Goal: Task Accomplishment & Management: Complete application form

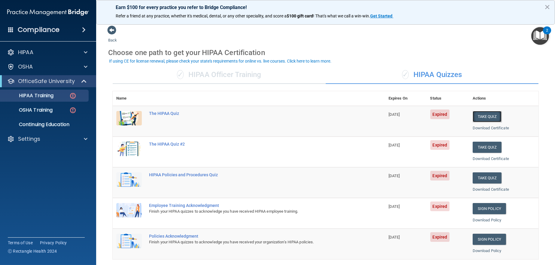
click at [490, 113] on button "Take Quiz" at bounding box center [487, 116] width 29 height 11
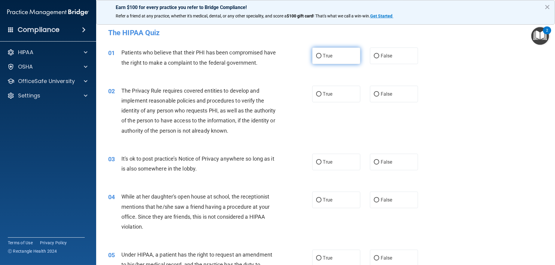
click at [316, 57] on input "True" at bounding box center [318, 56] width 5 height 5
radio input "true"
click at [317, 94] on input "True" at bounding box center [318, 94] width 5 height 5
radio input "true"
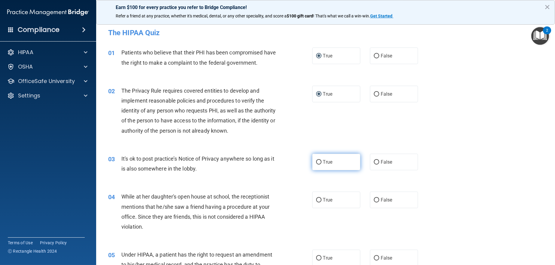
click at [327, 164] on span "True" at bounding box center [327, 162] width 9 height 6
click at [321, 164] on input "True" at bounding box center [318, 162] width 5 height 5
radio input "true"
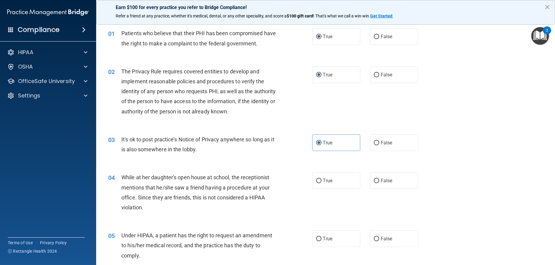
scroll to position [30, 0]
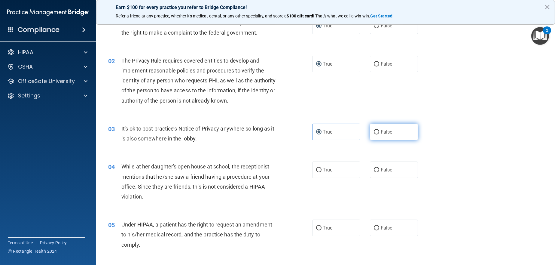
click at [376, 135] on label "False" at bounding box center [394, 131] width 48 height 17
click at [376, 134] on input "False" at bounding box center [376, 132] width 5 height 5
radio input "true"
radio input "false"
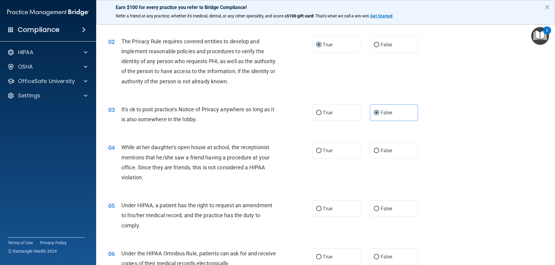
scroll to position [60, 0]
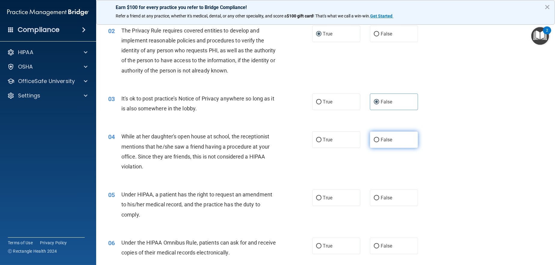
click at [389, 143] on label "False" at bounding box center [394, 139] width 48 height 17
click at [379, 142] on input "False" at bounding box center [376, 140] width 5 height 5
radio input "true"
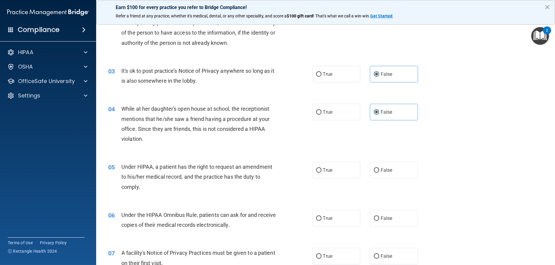
scroll to position [120, 0]
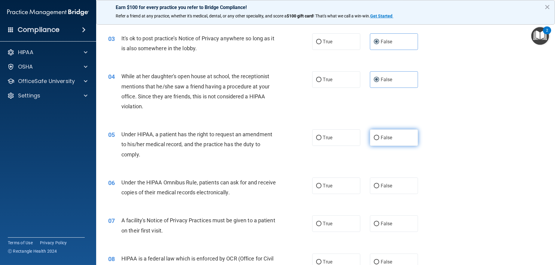
click at [397, 135] on label "False" at bounding box center [394, 137] width 48 height 17
click at [379, 135] on input "False" at bounding box center [376, 137] width 5 height 5
radio input "true"
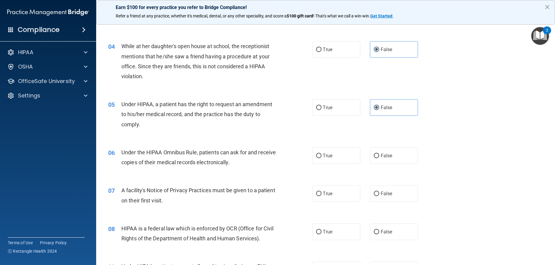
scroll to position [180, 0]
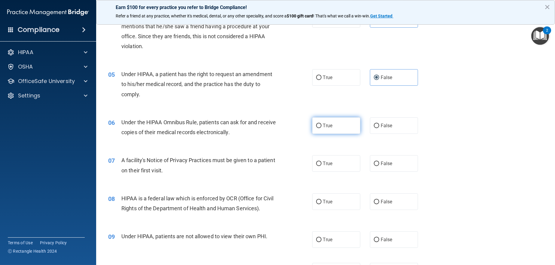
click at [331, 123] on label "True" at bounding box center [336, 125] width 48 height 17
click at [321, 123] on input "True" at bounding box center [318, 125] width 5 height 5
radio input "true"
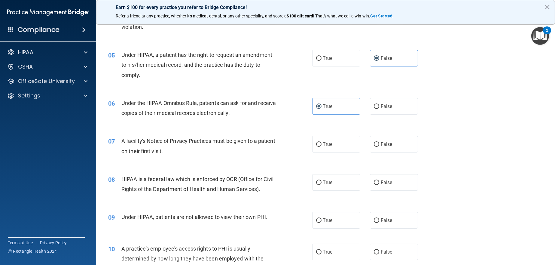
scroll to position [210, 0]
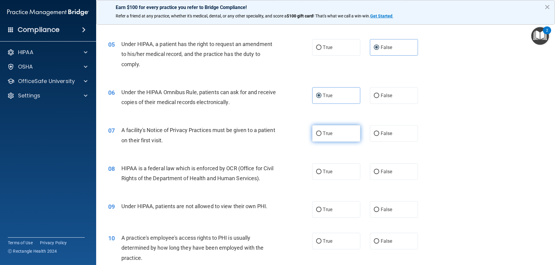
click at [338, 128] on label "True" at bounding box center [336, 133] width 48 height 17
click at [321, 131] on input "True" at bounding box center [318, 133] width 5 height 5
radio input "true"
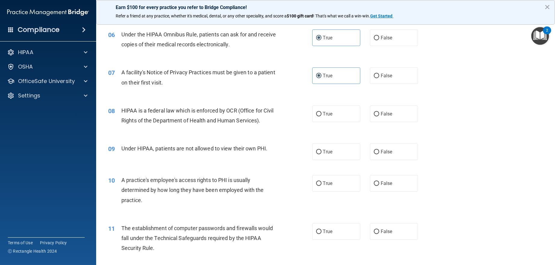
scroll to position [270, 0]
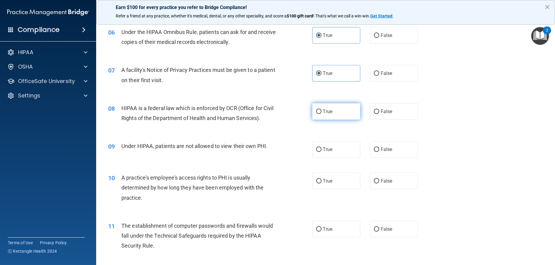
click at [339, 114] on label "True" at bounding box center [336, 111] width 48 height 17
click at [321, 114] on input "True" at bounding box center [318, 111] width 5 height 5
radio input "true"
click at [401, 148] on label "False" at bounding box center [394, 149] width 48 height 17
click at [379, 148] on input "False" at bounding box center [376, 149] width 5 height 5
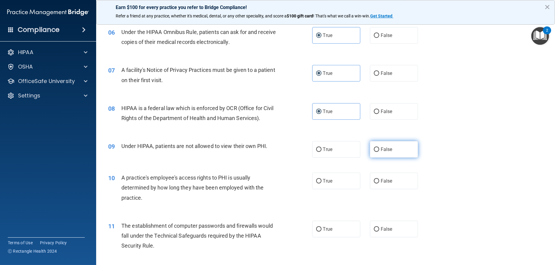
radio input "true"
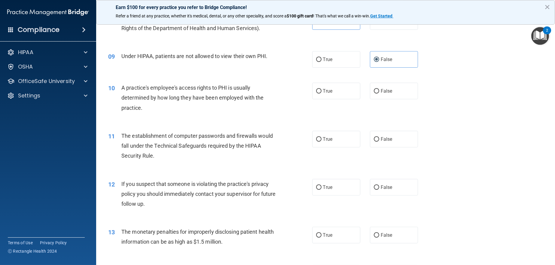
scroll to position [360, 0]
click at [397, 91] on label "False" at bounding box center [394, 90] width 48 height 17
click at [379, 91] on input "False" at bounding box center [376, 91] width 5 height 5
radio input "true"
click at [329, 138] on span "True" at bounding box center [327, 139] width 9 height 6
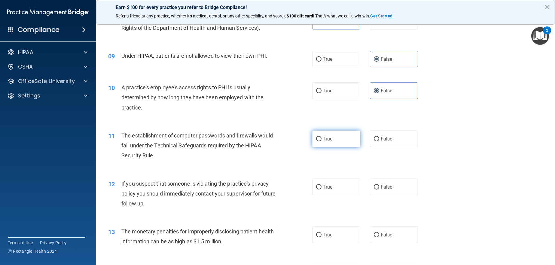
click at [321, 138] on input "True" at bounding box center [318, 139] width 5 height 5
radio input "true"
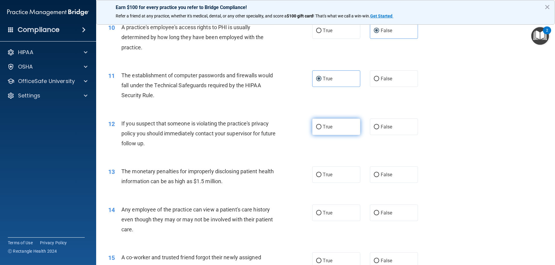
click at [337, 125] on label "True" at bounding box center [336, 126] width 48 height 17
click at [321, 125] on input "True" at bounding box center [318, 127] width 5 height 5
radio input "true"
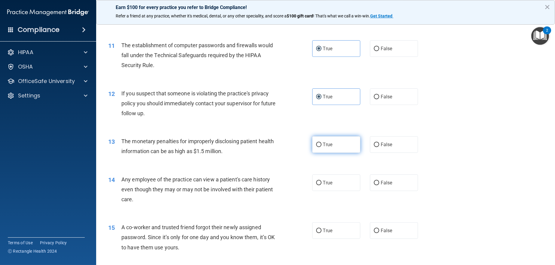
click at [341, 143] on label "True" at bounding box center [336, 144] width 48 height 17
click at [321, 143] on input "True" at bounding box center [318, 144] width 5 height 5
radio input "true"
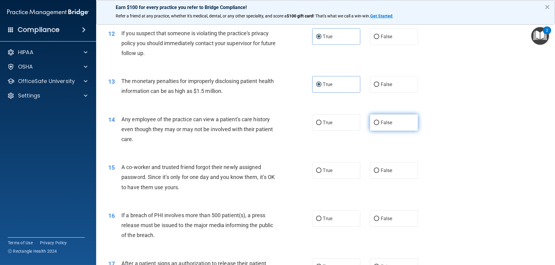
click at [377, 127] on label "False" at bounding box center [394, 122] width 48 height 17
click at [377, 125] on input "False" at bounding box center [376, 122] width 5 height 5
radio input "true"
click at [395, 175] on label "False" at bounding box center [394, 170] width 48 height 17
click at [379, 173] on input "False" at bounding box center [376, 170] width 5 height 5
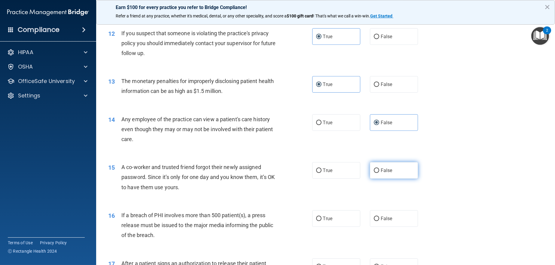
radio input "true"
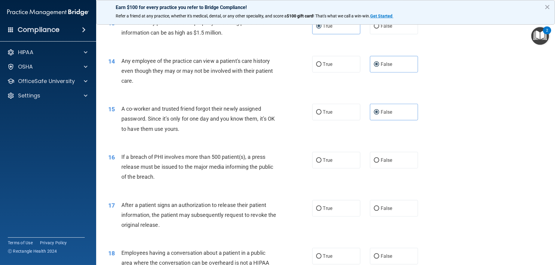
scroll to position [571, 0]
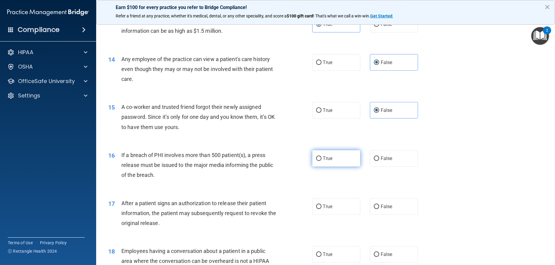
click at [336, 166] on label "True" at bounding box center [336, 158] width 48 height 17
click at [321, 161] on input "True" at bounding box center [318, 158] width 5 height 5
radio input "true"
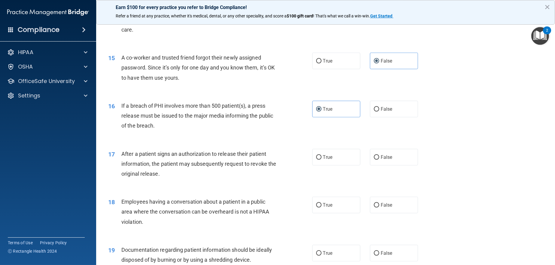
scroll to position [631, 0]
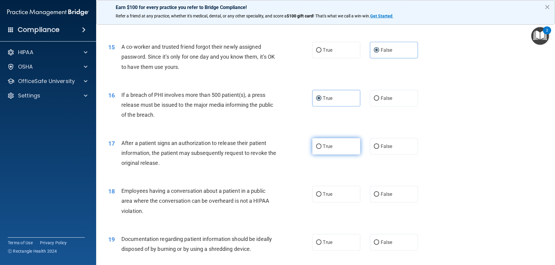
click at [327, 142] on label "True" at bounding box center [336, 146] width 48 height 17
click at [321, 144] on input "True" at bounding box center [318, 146] width 5 height 5
radio input "true"
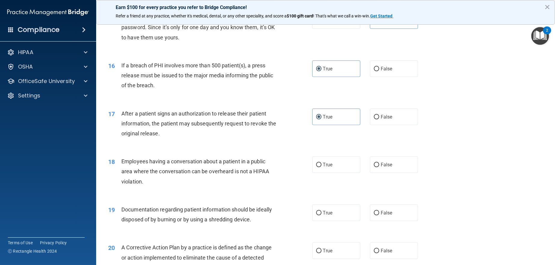
scroll to position [691, 0]
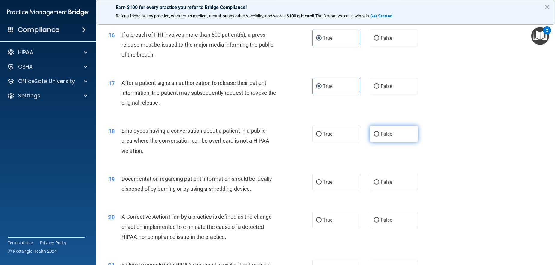
click at [404, 134] on label "False" at bounding box center [394, 134] width 48 height 17
click at [379, 134] on input "False" at bounding box center [376, 134] width 5 height 5
radio input "true"
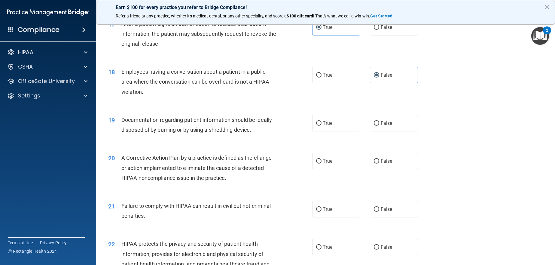
scroll to position [751, 0]
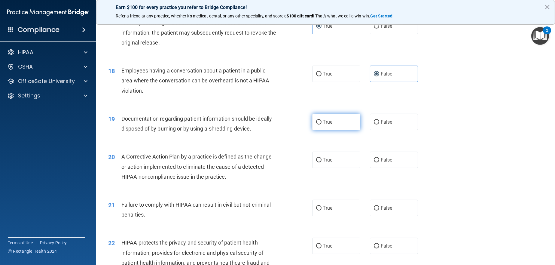
click at [342, 127] on label "True" at bounding box center [336, 122] width 48 height 17
click at [321, 124] on input "True" at bounding box center [318, 122] width 5 height 5
radio input "true"
click at [338, 159] on label "True" at bounding box center [336, 159] width 48 height 17
click at [321, 159] on input "True" at bounding box center [318, 160] width 5 height 5
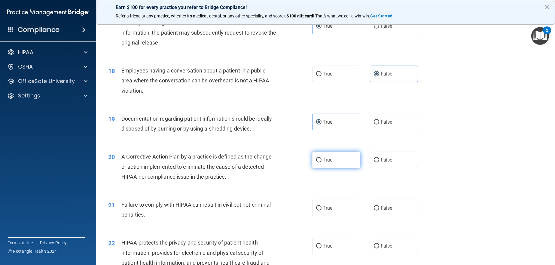
radio input "true"
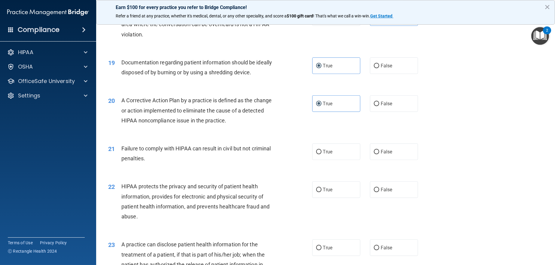
scroll to position [811, 0]
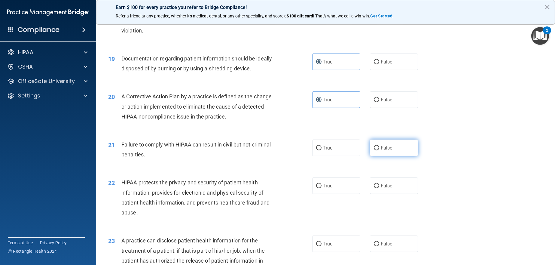
click at [402, 143] on label "False" at bounding box center [394, 147] width 48 height 17
click at [379, 146] on input "False" at bounding box center [376, 148] width 5 height 5
radio input "true"
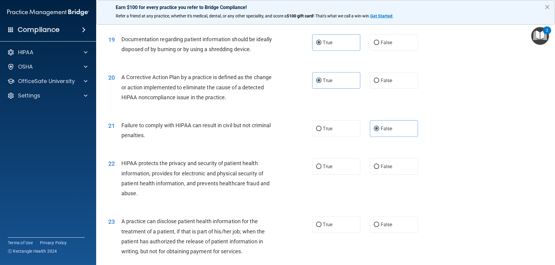
scroll to position [841, 0]
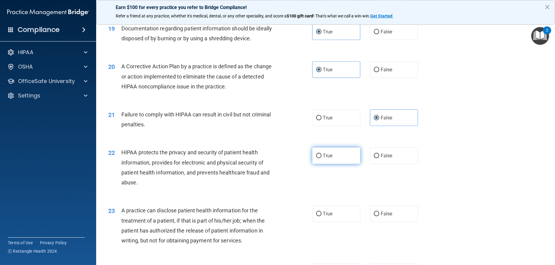
click at [340, 154] on label "True" at bounding box center [336, 155] width 48 height 17
click at [321, 154] on input "True" at bounding box center [318, 156] width 5 height 5
radio input "true"
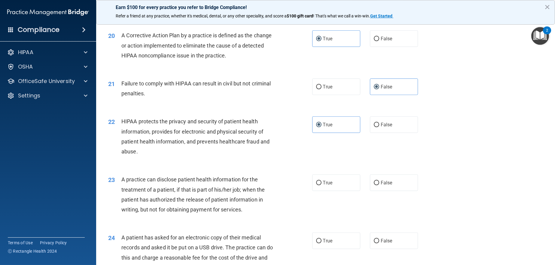
scroll to position [901, 0]
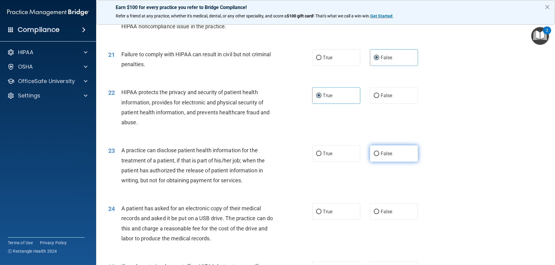
click at [401, 149] on label "False" at bounding box center [394, 153] width 48 height 17
click at [379, 151] on input "False" at bounding box center [376, 153] width 5 height 5
radio input "true"
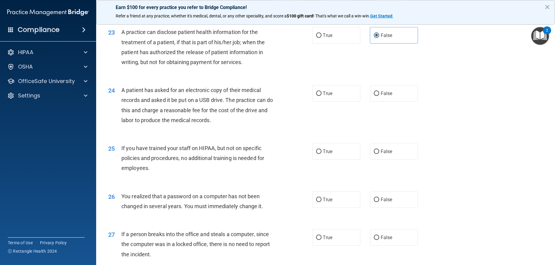
scroll to position [1021, 0]
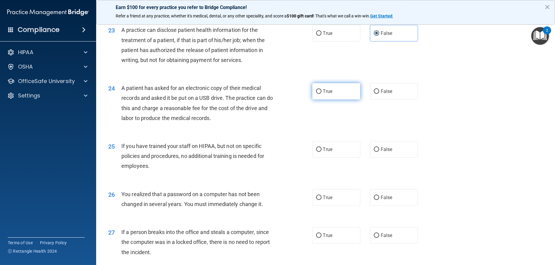
click at [334, 90] on label "True" at bounding box center [336, 91] width 48 height 17
click at [321, 90] on input "True" at bounding box center [318, 91] width 5 height 5
radio input "true"
click at [401, 149] on label "False" at bounding box center [394, 149] width 48 height 17
click at [379, 149] on input "False" at bounding box center [376, 149] width 5 height 5
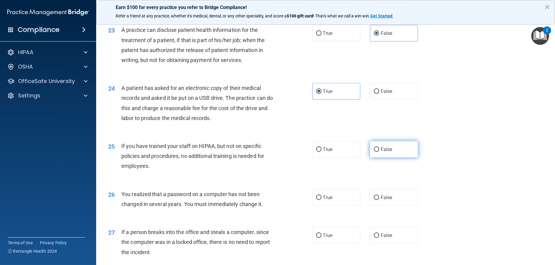
radio input "true"
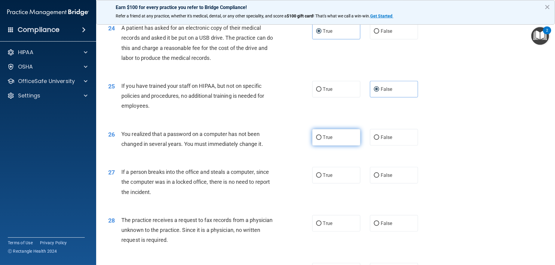
click at [336, 135] on label "True" at bounding box center [336, 137] width 48 height 17
click at [321, 135] on input "True" at bounding box center [318, 137] width 5 height 5
radio input "true"
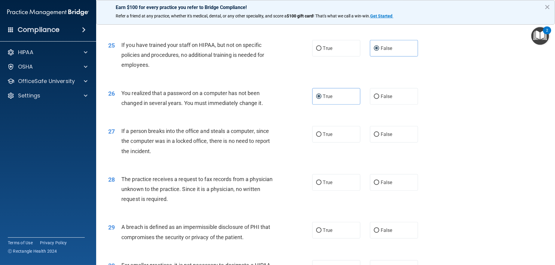
scroll to position [1142, 0]
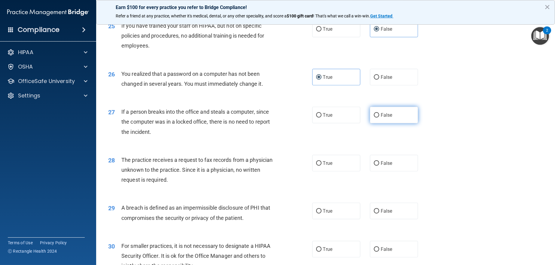
click at [396, 117] on label "False" at bounding box center [394, 115] width 48 height 17
click at [379, 117] on input "False" at bounding box center [376, 115] width 5 height 5
radio input "true"
click at [341, 160] on label "True" at bounding box center [336, 163] width 48 height 17
click at [321, 161] on input "True" at bounding box center [318, 163] width 5 height 5
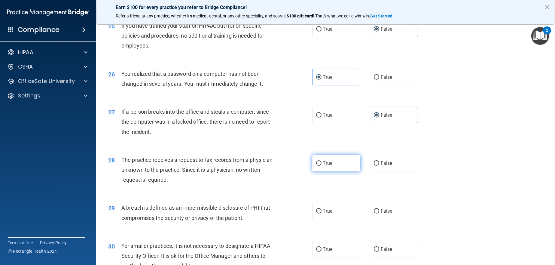
radio input "true"
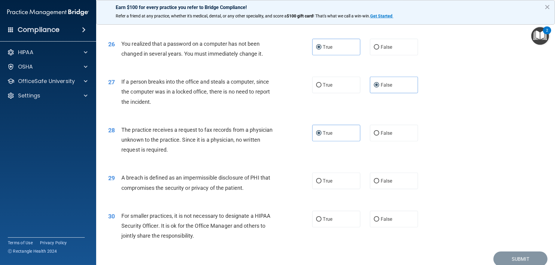
scroll to position [1197, 0]
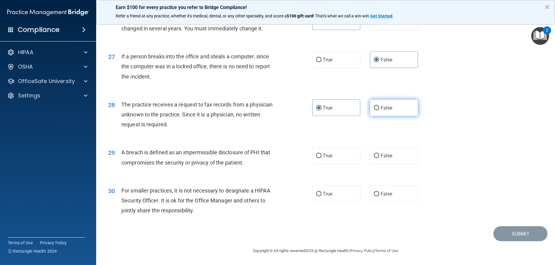
click at [386, 115] on label "False" at bounding box center [394, 107] width 48 height 17
click at [379, 110] on input "False" at bounding box center [376, 108] width 5 height 5
radio input "true"
radio input "false"
click at [327, 158] on span "True" at bounding box center [327, 156] width 9 height 6
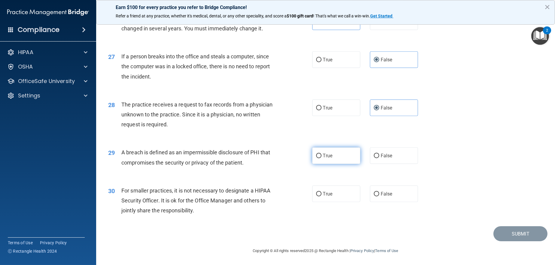
click at [321, 158] on input "True" at bounding box center [318, 156] width 5 height 5
radio input "true"
click at [403, 192] on label "False" at bounding box center [394, 193] width 48 height 17
click at [379, 192] on input "False" at bounding box center [376, 194] width 5 height 5
radio input "true"
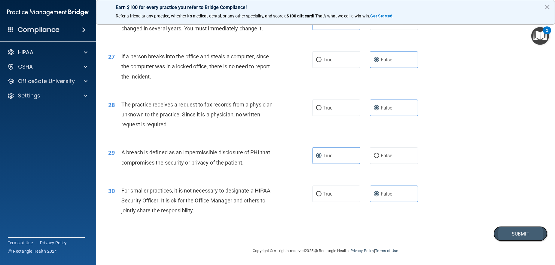
click at [525, 232] on button "Submit" at bounding box center [520, 233] width 54 height 15
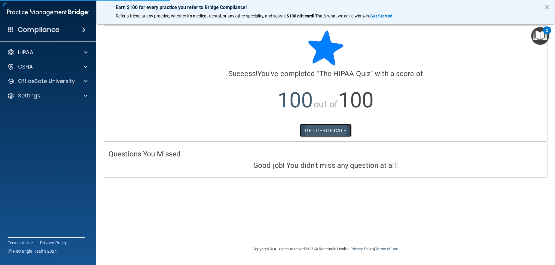
click at [334, 126] on link "GET CERTIFICATE" at bounding box center [325, 130] width 51 height 13
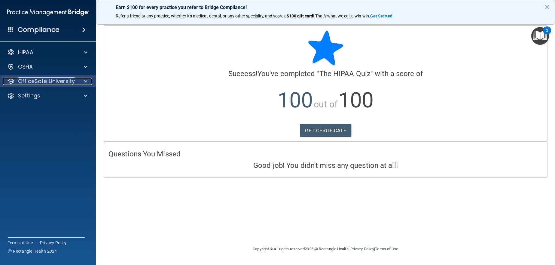
click at [53, 82] on p "OfficeSafe University" at bounding box center [46, 81] width 57 height 7
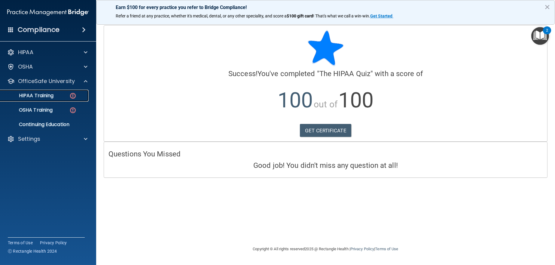
click at [49, 97] on p "HIPAA Training" at bounding box center [29, 96] width 50 height 6
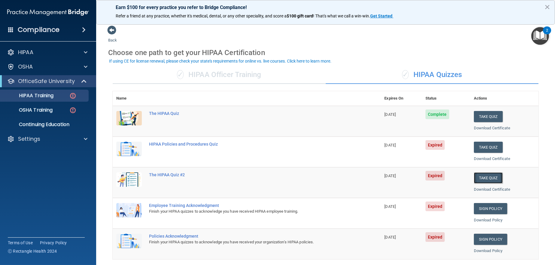
click at [485, 178] on button "Take Quiz" at bounding box center [488, 177] width 29 height 11
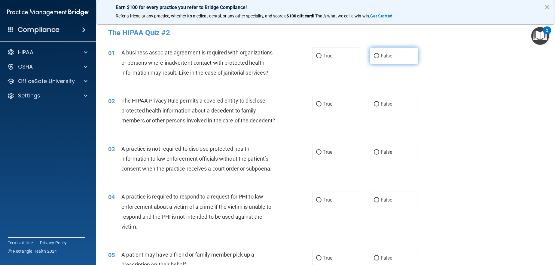
drag, startPoint x: 386, startPoint y: 60, endPoint x: 390, endPoint y: 60, distance: 3.3
click at [387, 60] on label "False" at bounding box center [394, 55] width 48 height 17
click at [379, 58] on input "False" at bounding box center [376, 56] width 5 height 5
radio input "true"
click at [334, 108] on label "True" at bounding box center [336, 104] width 48 height 17
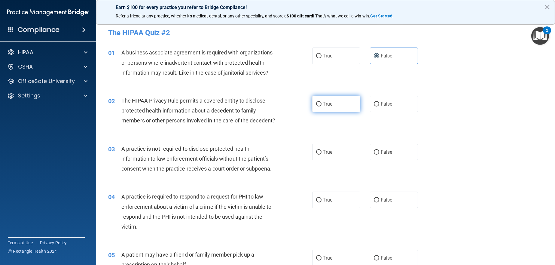
click at [321, 106] on input "True" at bounding box center [318, 104] width 5 height 5
radio input "true"
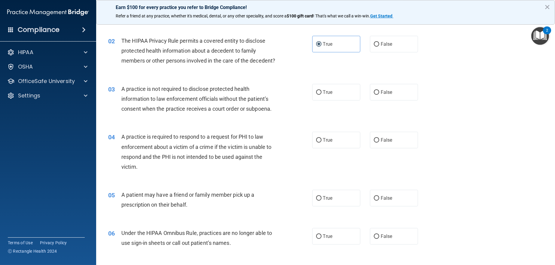
scroll to position [60, 0]
click at [393, 100] on label "False" at bounding box center [394, 92] width 48 height 17
click at [379, 94] on input "False" at bounding box center [376, 92] width 5 height 5
radio input "true"
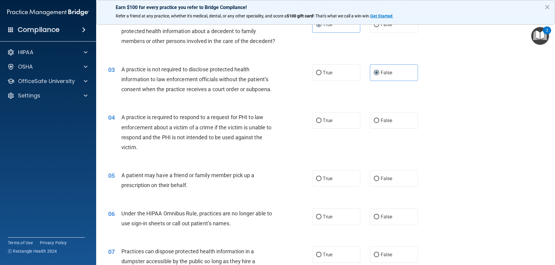
scroll to position [90, 0]
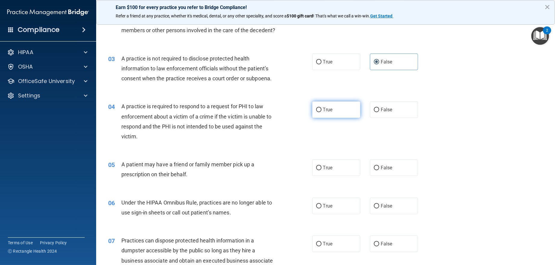
click at [323, 112] on span "True" at bounding box center [327, 110] width 9 height 6
click at [320, 112] on input "True" at bounding box center [318, 110] width 5 height 5
radio input "true"
click at [324, 176] on label "True" at bounding box center [336, 167] width 48 height 17
click at [321, 170] on input "True" at bounding box center [318, 168] width 5 height 5
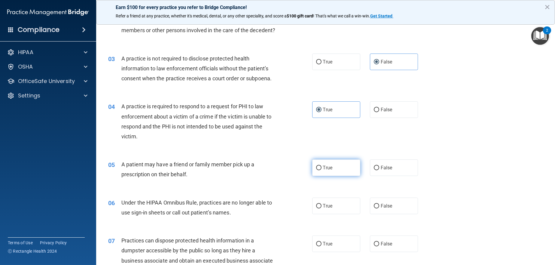
radio input "true"
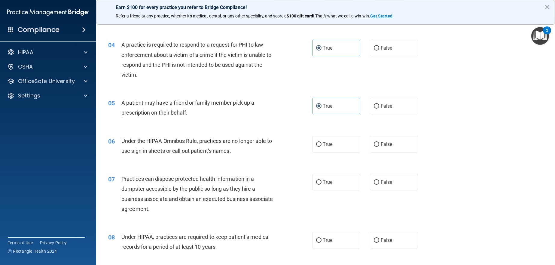
scroll to position [180, 0]
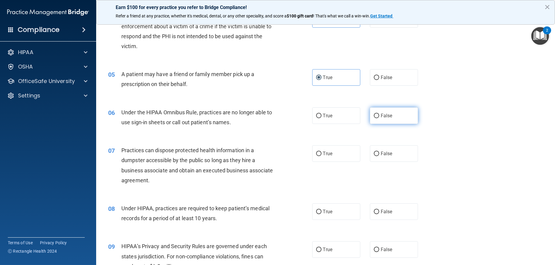
click at [401, 124] on label "False" at bounding box center [394, 115] width 48 height 17
click at [379, 118] on input "False" at bounding box center [376, 116] width 5 height 5
radio input "true"
click at [409, 160] on label "False" at bounding box center [394, 153] width 48 height 17
click at [379, 156] on input "False" at bounding box center [376, 153] width 5 height 5
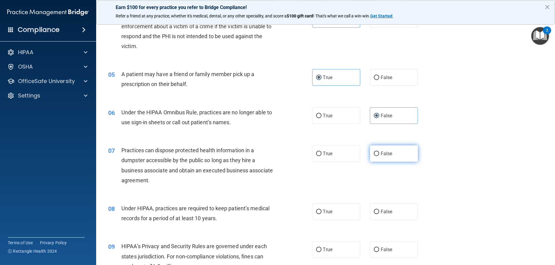
radio input "true"
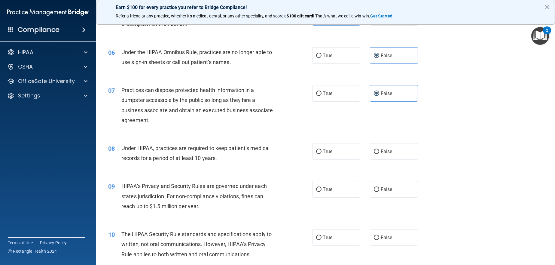
scroll to position [300, 0]
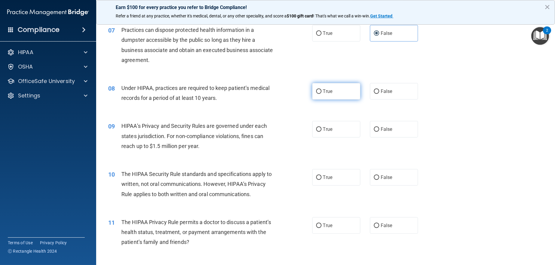
click at [323, 94] on span "True" at bounding box center [327, 91] width 9 height 6
click at [321, 94] on input "True" at bounding box center [318, 91] width 5 height 5
radio input "true"
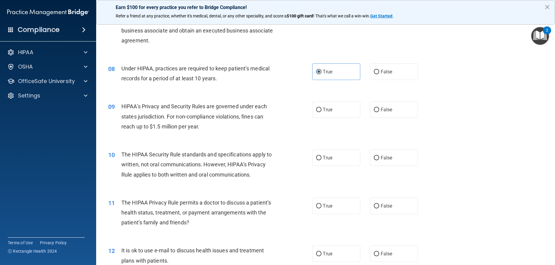
scroll to position [330, 0]
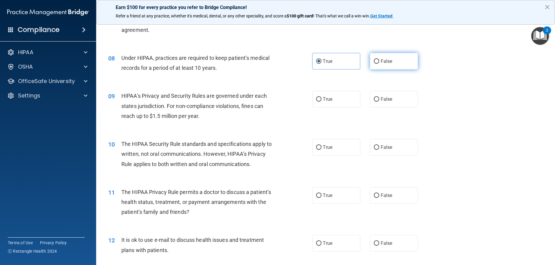
click at [393, 69] on label "False" at bounding box center [394, 61] width 48 height 17
click at [379, 64] on input "False" at bounding box center [376, 61] width 5 height 5
radio input "true"
radio input "false"
click at [405, 107] on label "False" at bounding box center [394, 99] width 48 height 17
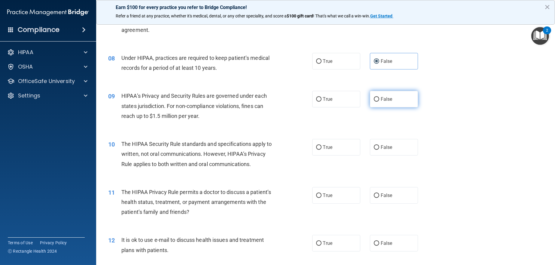
click at [379, 102] on input "False" at bounding box center [376, 99] width 5 height 5
radio input "true"
click at [319, 149] on label "True" at bounding box center [336, 147] width 48 height 17
click at [319, 149] on input "True" at bounding box center [318, 147] width 5 height 5
radio input "true"
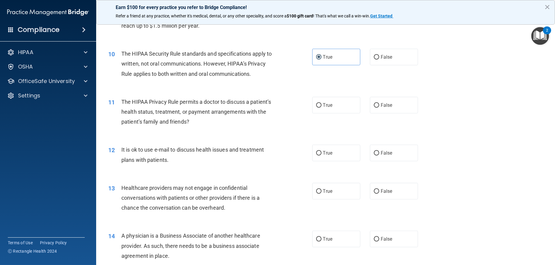
scroll to position [391, 0]
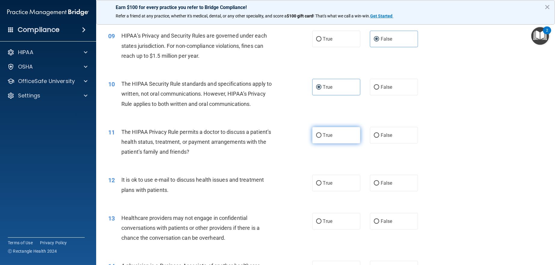
click at [343, 143] on label "True" at bounding box center [336, 135] width 48 height 17
click at [321, 138] on input "True" at bounding box center [318, 135] width 5 height 5
radio input "true"
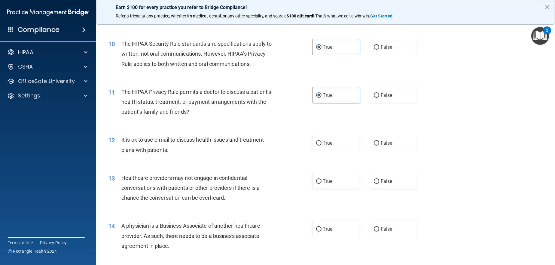
scroll to position [451, 0]
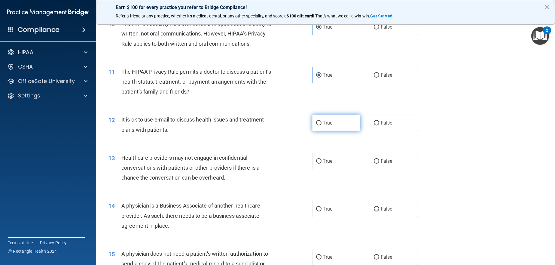
click at [354, 131] on label "True" at bounding box center [336, 122] width 48 height 17
click at [321, 125] on input "True" at bounding box center [318, 123] width 5 height 5
radio input "true"
drag, startPoint x: 406, startPoint y: 167, endPoint x: 400, endPoint y: 167, distance: 6.0
click at [403, 167] on label "False" at bounding box center [394, 161] width 48 height 17
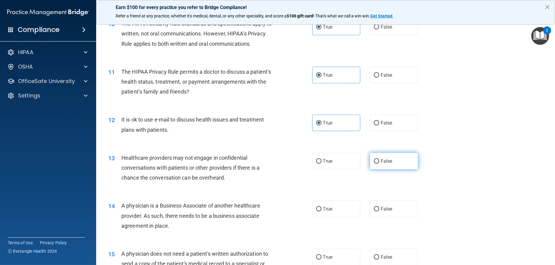
click at [379, 163] on input "False" at bounding box center [376, 161] width 5 height 5
radio input "true"
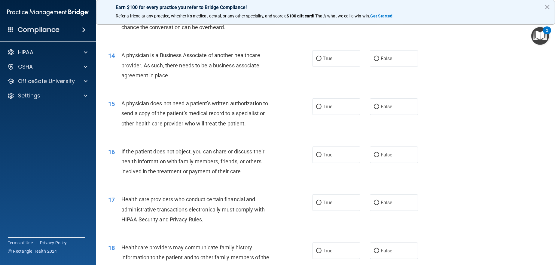
scroll to position [571, 0]
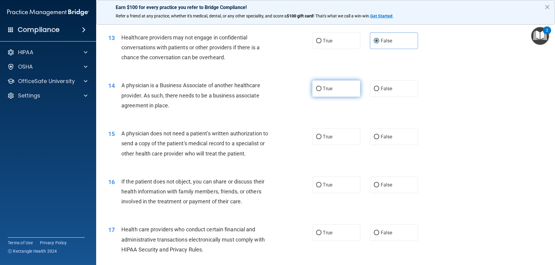
click at [332, 97] on label "True" at bounding box center [336, 88] width 48 height 17
click at [321, 91] on input "True" at bounding box center [318, 89] width 5 height 5
radio input "true"
click at [368, 109] on div "14 A physician is a Business Associate of another healthcare provider. As such,…" at bounding box center [326, 97] width 444 height 48
click at [381, 91] on span "False" at bounding box center [387, 89] width 12 height 6
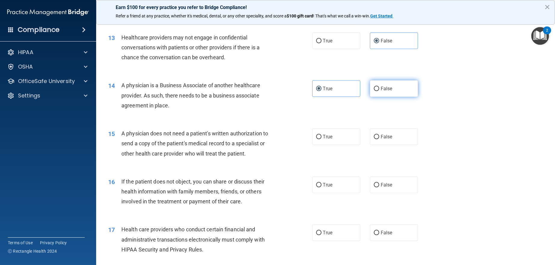
click at [379, 91] on input "False" at bounding box center [376, 89] width 5 height 5
radio input "true"
radio input "false"
click at [341, 145] on label "True" at bounding box center [336, 136] width 48 height 17
click at [321, 139] on input "True" at bounding box center [318, 137] width 5 height 5
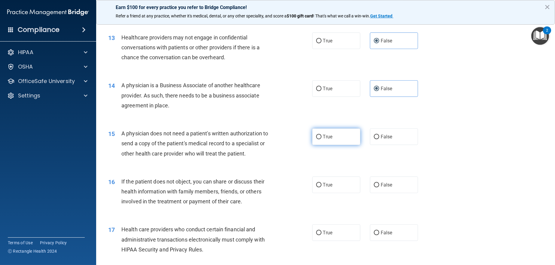
radio input "true"
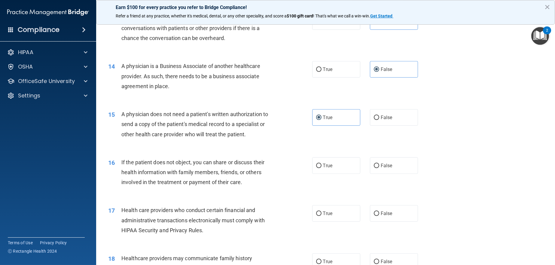
scroll to position [601, 0]
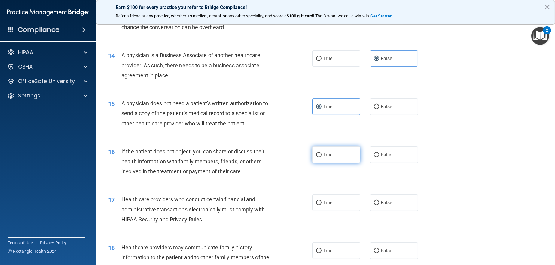
click at [327, 157] on span "True" at bounding box center [327, 155] width 9 height 6
click at [321, 157] on input "True" at bounding box center [318, 155] width 5 height 5
radio input "true"
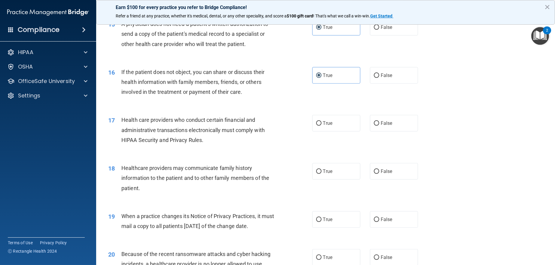
scroll to position [691, 0]
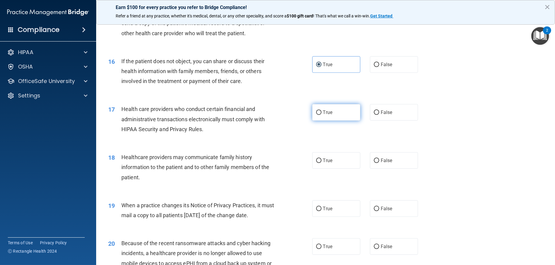
click at [339, 120] on label "True" at bounding box center [336, 112] width 48 height 17
click at [321, 115] on input "True" at bounding box center [318, 112] width 5 height 5
radio input "true"
click at [338, 156] on div "18 Healthcare providers may communicate family history information to the patie…" at bounding box center [326, 168] width 444 height 48
click at [339, 163] on label "True" at bounding box center [336, 160] width 48 height 17
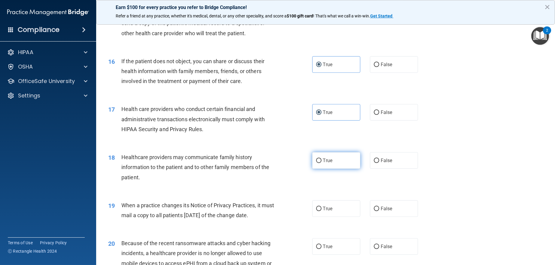
click at [321, 163] on input "True" at bounding box center [318, 160] width 5 height 5
radio input "true"
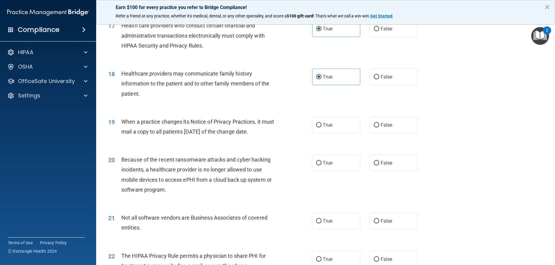
scroll to position [781, 0]
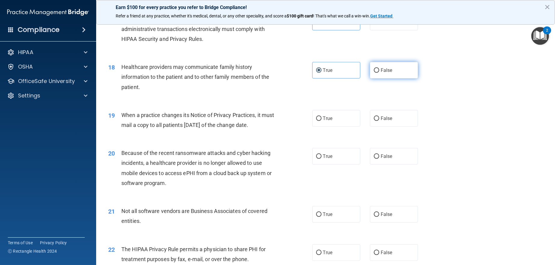
click at [401, 78] on label "False" at bounding box center [394, 70] width 48 height 17
click at [379, 73] on input "False" at bounding box center [376, 70] width 5 height 5
radio input "true"
radio input "false"
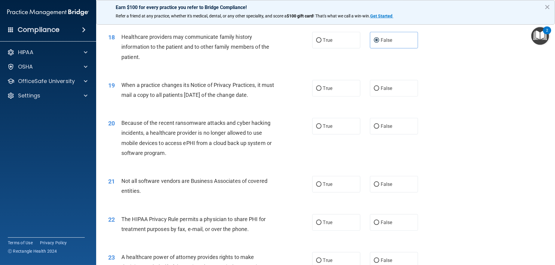
click at [335, 86] on div "19 When a practice changes its Notice of Privacy Practices, it must mail a copy…" at bounding box center [326, 91] width 444 height 38
click at [339, 95] on label "True" at bounding box center [336, 88] width 48 height 17
click at [321, 91] on input "True" at bounding box center [318, 88] width 5 height 5
radio input "true"
click at [384, 91] on span "False" at bounding box center [387, 88] width 12 height 6
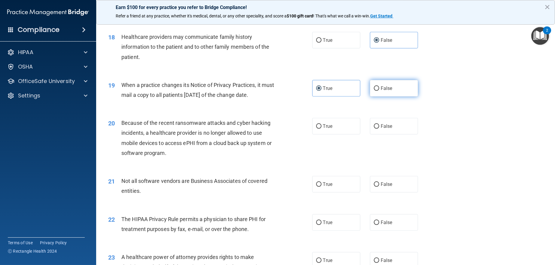
click at [379, 91] on input "False" at bounding box center [376, 88] width 5 height 5
radio input "true"
radio input "false"
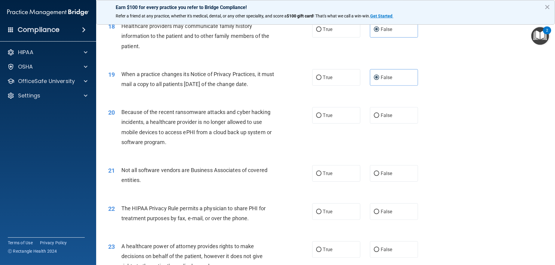
scroll to position [841, 0]
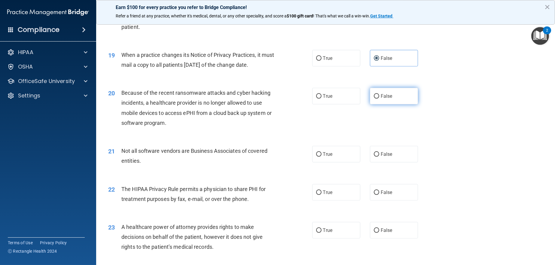
click at [406, 104] on label "False" at bounding box center [394, 96] width 48 height 17
click at [379, 99] on input "False" at bounding box center [376, 96] width 5 height 5
radio input "true"
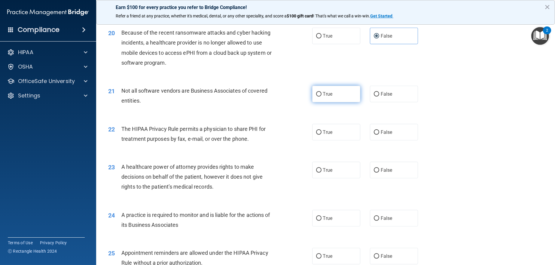
click at [334, 102] on label "True" at bounding box center [336, 94] width 48 height 17
click at [321, 96] on input "True" at bounding box center [318, 94] width 5 height 5
radio input "true"
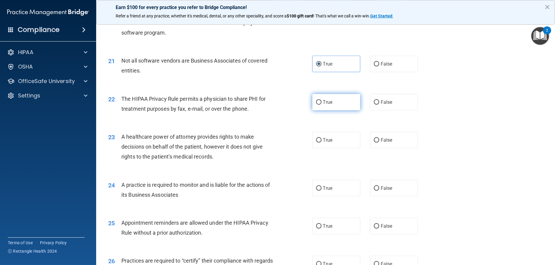
click at [342, 110] on label "True" at bounding box center [336, 102] width 48 height 17
click at [321, 105] on input "True" at bounding box center [318, 102] width 5 height 5
radio input "true"
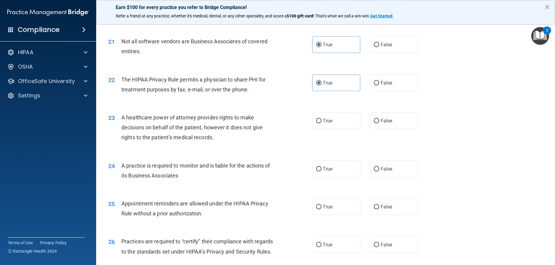
scroll to position [961, 0]
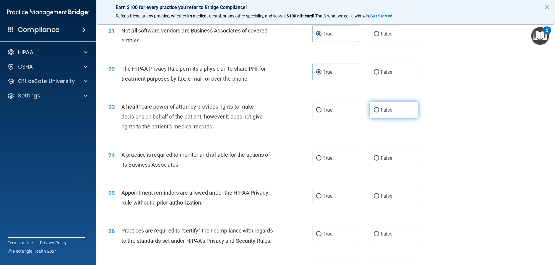
click at [395, 118] on label "False" at bounding box center [394, 110] width 48 height 17
click at [379, 112] on input "False" at bounding box center [376, 110] width 5 height 5
radio input "true"
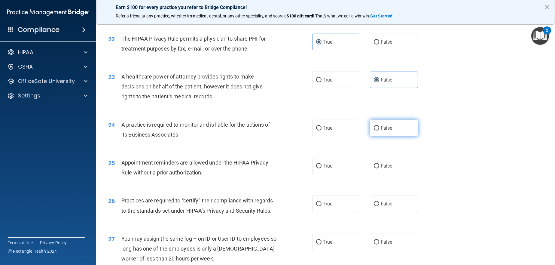
click at [397, 136] on label "False" at bounding box center [394, 128] width 48 height 17
click at [379, 130] on input "False" at bounding box center [376, 128] width 5 height 5
radio input "true"
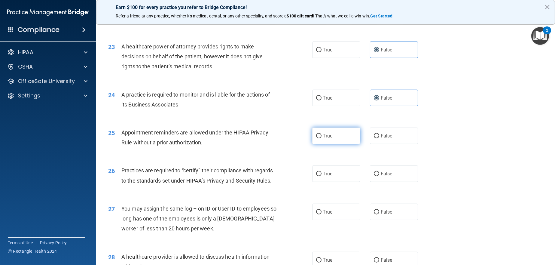
click at [347, 144] on label "True" at bounding box center [336, 135] width 48 height 17
click at [321, 138] on input "True" at bounding box center [318, 136] width 5 height 5
radio input "true"
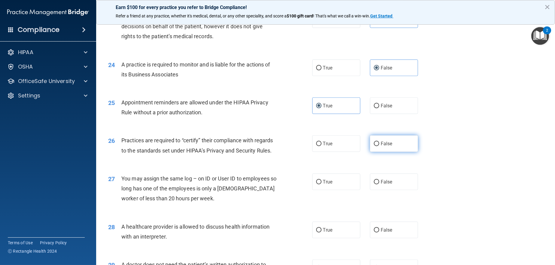
click at [397, 152] on label "False" at bounding box center [394, 143] width 48 height 17
click at [379, 146] on input "False" at bounding box center [376, 143] width 5 height 5
radio input "true"
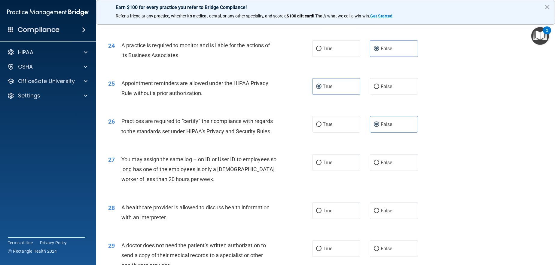
scroll to position [1081, 0]
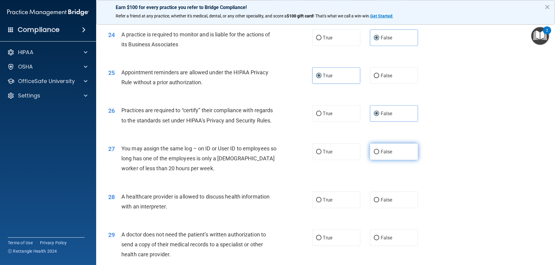
click at [396, 160] on label "False" at bounding box center [394, 151] width 48 height 17
click at [379, 154] on input "False" at bounding box center [376, 152] width 5 height 5
radio input "true"
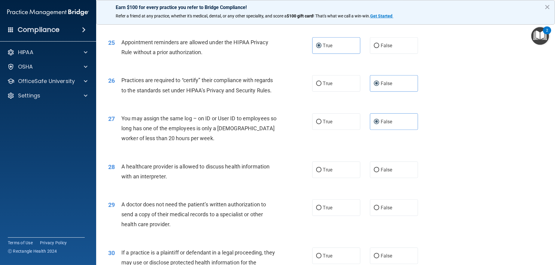
scroll to position [1142, 0]
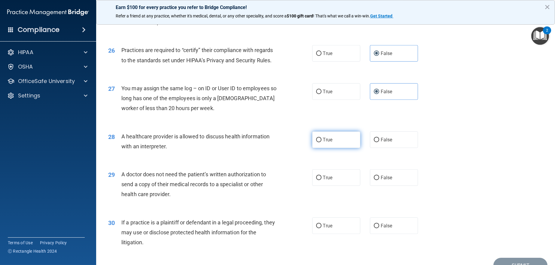
click at [341, 148] on label "True" at bounding box center [336, 139] width 48 height 17
click at [321, 142] on input "True" at bounding box center [318, 140] width 5 height 5
radio input "true"
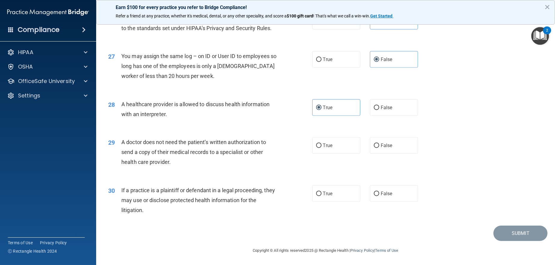
scroll to position [1194, 0]
click at [343, 147] on label "True" at bounding box center [336, 145] width 48 height 17
click at [321, 147] on input "True" at bounding box center [318, 145] width 5 height 5
radio input "true"
click at [333, 197] on label "True" at bounding box center [336, 193] width 48 height 17
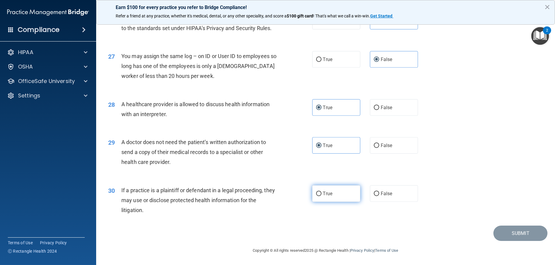
click at [321, 196] on input "True" at bounding box center [318, 193] width 5 height 5
radio input "true"
click at [520, 235] on button "Submit" at bounding box center [520, 232] width 54 height 15
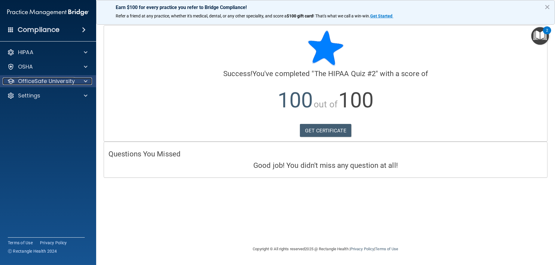
click at [55, 81] on p "OfficeSafe University" at bounding box center [46, 81] width 57 height 7
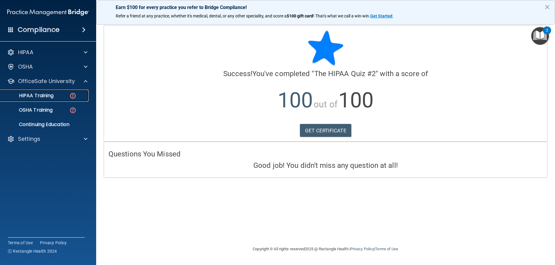
click at [52, 98] on p "HIPAA Training" at bounding box center [29, 96] width 50 height 6
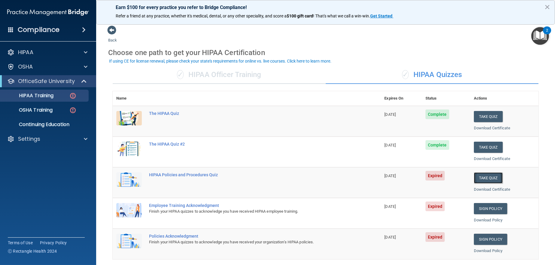
click at [482, 177] on button "Take Quiz" at bounding box center [488, 177] width 29 height 11
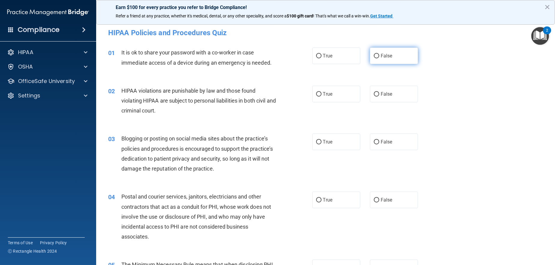
click at [409, 58] on label "False" at bounding box center [394, 55] width 48 height 17
click at [379, 58] on input "False" at bounding box center [376, 56] width 5 height 5
radio input "true"
click at [333, 87] on label "True" at bounding box center [336, 94] width 48 height 17
click at [321, 92] on input "True" at bounding box center [318, 94] width 5 height 5
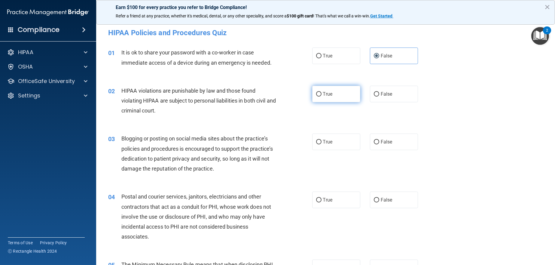
radio input "true"
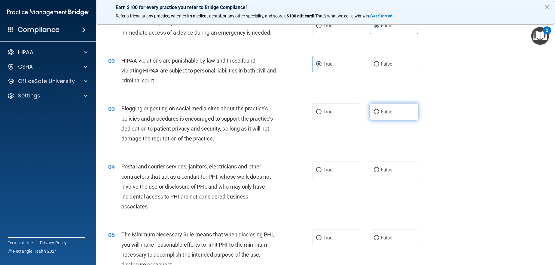
click at [400, 113] on label "False" at bounding box center [394, 111] width 48 height 17
click at [379, 113] on input "False" at bounding box center [376, 112] width 5 height 5
radio input "true"
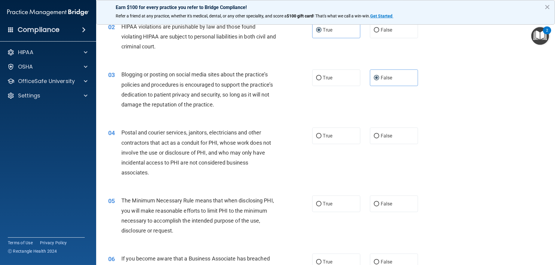
scroll to position [90, 0]
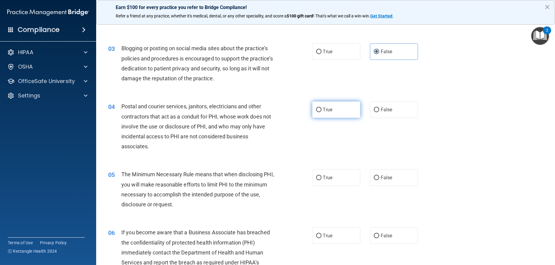
click at [329, 110] on span "True" at bounding box center [327, 110] width 9 height 6
click at [321, 110] on input "True" at bounding box center [318, 110] width 5 height 5
radio input "true"
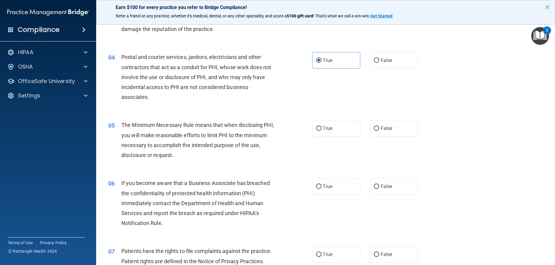
scroll to position [150, 0]
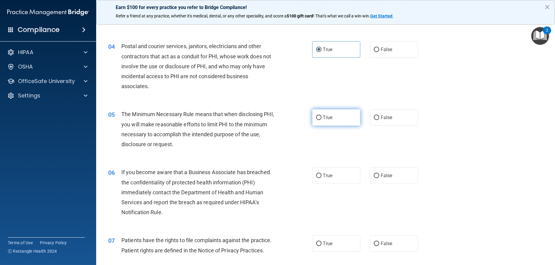
click at [331, 119] on label "True" at bounding box center [336, 117] width 48 height 17
click at [321, 119] on input "True" at bounding box center [318, 117] width 5 height 5
radio input "true"
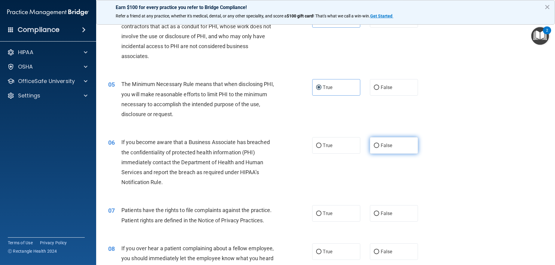
click at [384, 147] on span "False" at bounding box center [387, 145] width 12 height 6
click at [379, 147] on input "False" at bounding box center [376, 145] width 5 height 5
radio input "true"
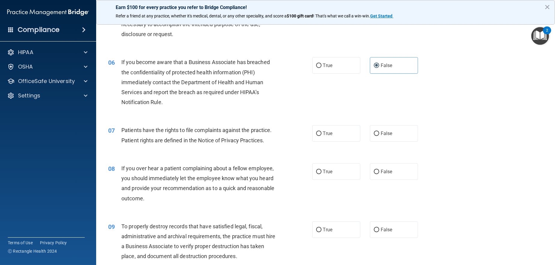
scroll to position [270, 0]
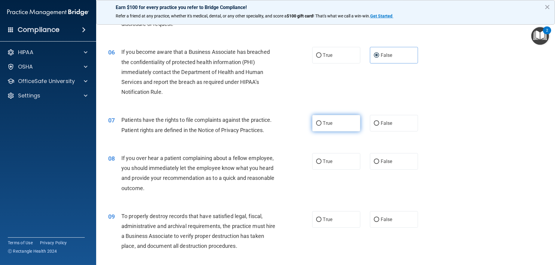
click at [327, 129] on label "True" at bounding box center [336, 123] width 48 height 17
click at [321, 126] on input "True" at bounding box center [318, 123] width 5 height 5
radio input "true"
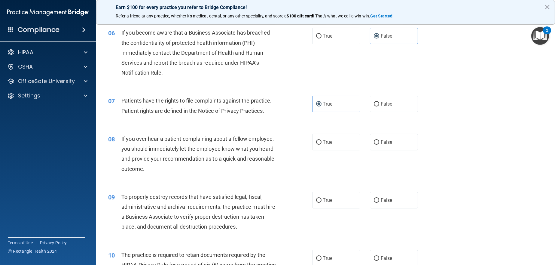
scroll to position [300, 0]
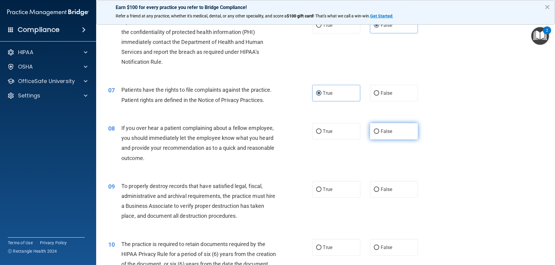
click at [394, 131] on label "False" at bounding box center [394, 131] width 48 height 17
click at [379, 131] on input "False" at bounding box center [376, 131] width 5 height 5
radio input "true"
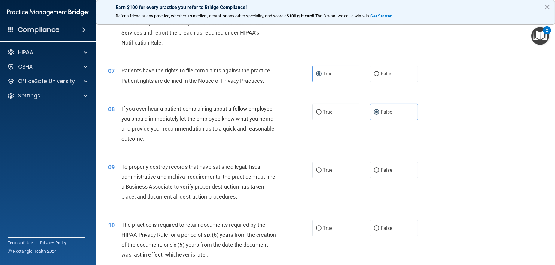
scroll to position [330, 0]
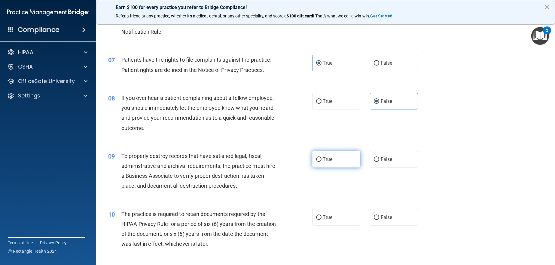
click at [322, 163] on label "True" at bounding box center [336, 159] width 48 height 17
click at [321, 162] on input "True" at bounding box center [318, 159] width 5 height 5
radio input "true"
click at [375, 173] on div "09 To properly destroy records that have satisfied legal, fiscal, administrativ…" at bounding box center [326, 172] width 444 height 58
click at [382, 166] on label "False" at bounding box center [394, 159] width 48 height 17
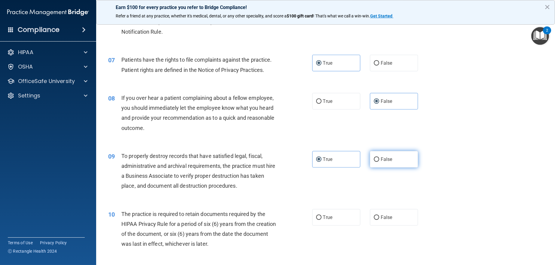
click at [379, 162] on input "False" at bounding box center [376, 159] width 5 height 5
radio input "true"
radio input "false"
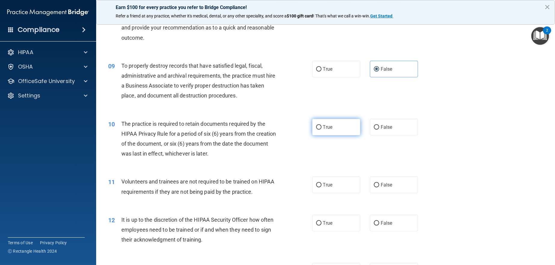
click at [336, 126] on label "True" at bounding box center [336, 127] width 48 height 17
click at [321, 126] on input "True" at bounding box center [318, 127] width 5 height 5
radio input "true"
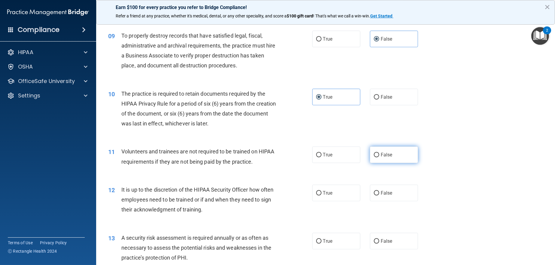
click at [395, 152] on label "False" at bounding box center [394, 154] width 48 height 17
click at [379, 153] on input "False" at bounding box center [376, 155] width 5 height 5
radio input "true"
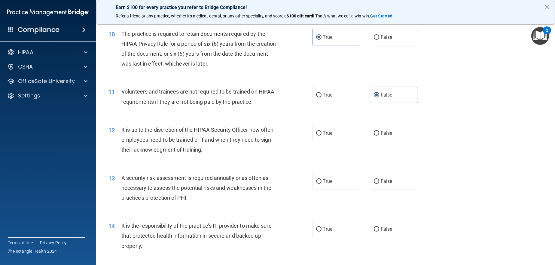
scroll to position [511, 0]
click at [386, 131] on span "False" at bounding box center [387, 133] width 12 height 6
click at [379, 131] on input "False" at bounding box center [376, 133] width 5 height 5
radio input "true"
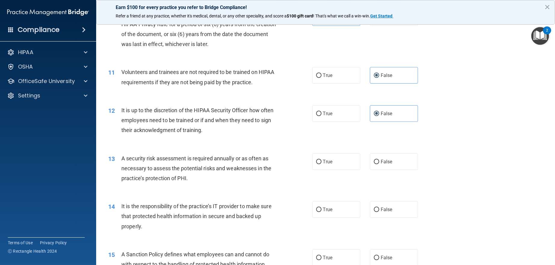
scroll to position [541, 0]
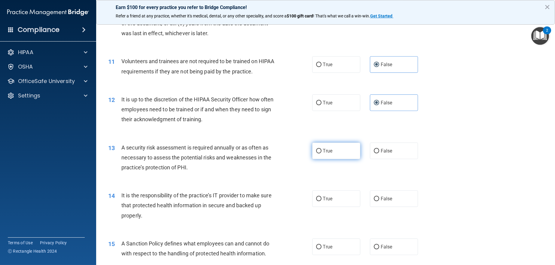
click at [339, 151] on label "True" at bounding box center [336, 150] width 48 height 17
click at [321, 151] on input "True" at bounding box center [318, 151] width 5 height 5
radio input "true"
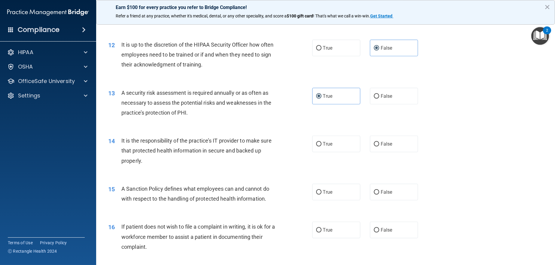
scroll to position [601, 0]
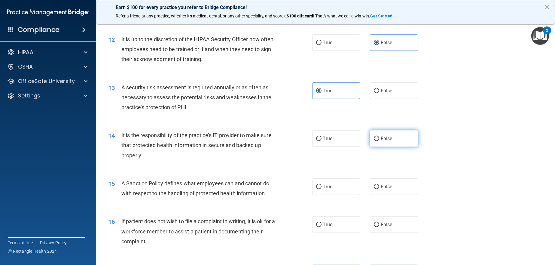
click at [396, 137] on label "False" at bounding box center [394, 138] width 48 height 17
click at [379, 137] on input "False" at bounding box center [376, 138] width 5 height 5
radio input "true"
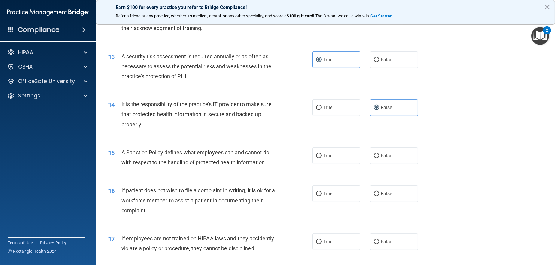
scroll to position [661, 0]
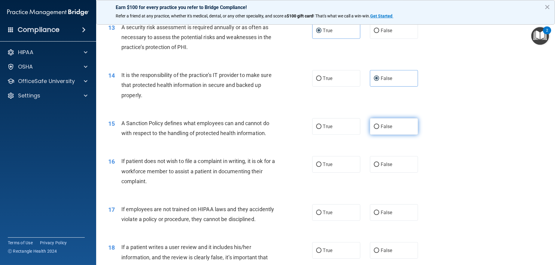
click at [386, 129] on label "False" at bounding box center [394, 126] width 48 height 17
click at [379, 129] on input "False" at bounding box center [376, 126] width 5 height 5
radio input "true"
click at [343, 167] on label "True" at bounding box center [336, 164] width 48 height 17
click at [321, 167] on input "True" at bounding box center [318, 164] width 5 height 5
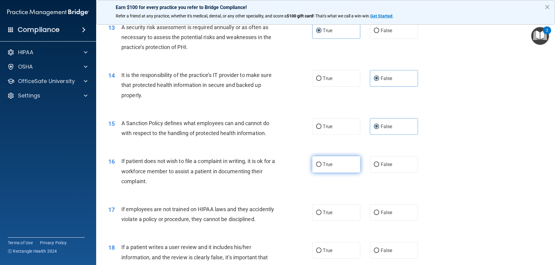
radio input "true"
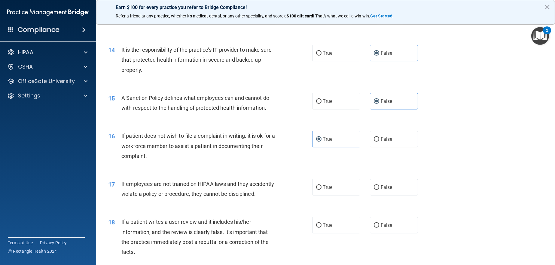
scroll to position [721, 0]
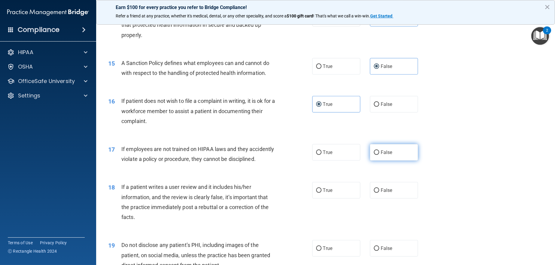
click at [400, 149] on label "False" at bounding box center [394, 152] width 48 height 17
click at [379, 150] on input "False" at bounding box center [376, 152] width 5 height 5
radio input "true"
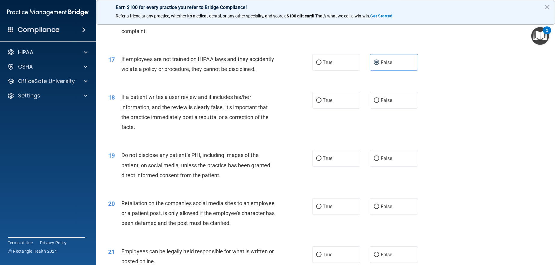
scroll to position [811, 0]
click at [399, 102] on label "False" at bounding box center [394, 100] width 48 height 17
click at [379, 102] on input "False" at bounding box center [376, 100] width 5 height 5
radio input "true"
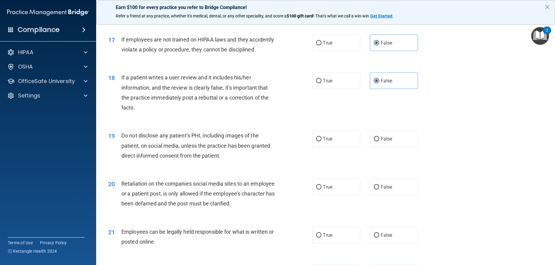
scroll to position [841, 0]
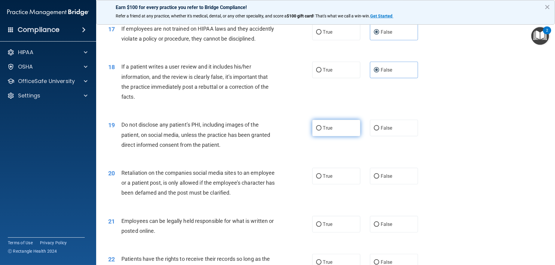
click at [337, 130] on label "True" at bounding box center [336, 128] width 48 height 17
click at [321, 130] on input "True" at bounding box center [318, 128] width 5 height 5
radio input "true"
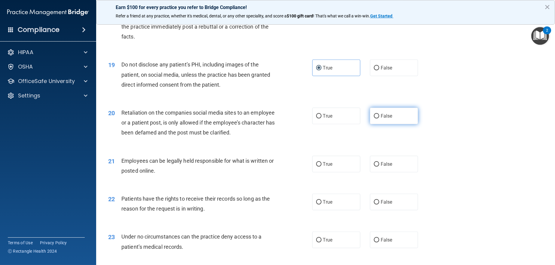
click at [400, 118] on label "False" at bounding box center [394, 116] width 48 height 17
click at [379, 118] on input "False" at bounding box center [376, 116] width 5 height 5
radio input "true"
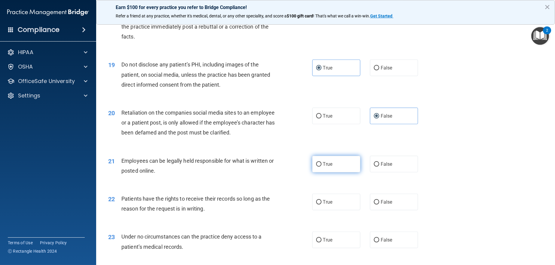
click at [333, 165] on label "True" at bounding box center [336, 164] width 48 height 17
click at [321, 165] on input "True" at bounding box center [318, 164] width 5 height 5
radio input "true"
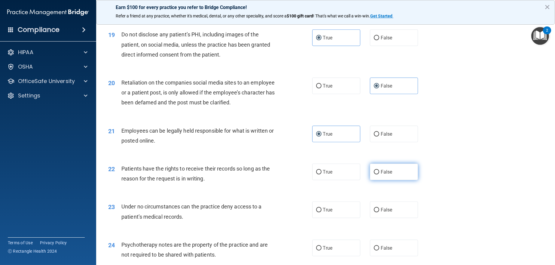
click at [406, 171] on label "False" at bounding box center [394, 171] width 48 height 17
click at [379, 171] on input "False" at bounding box center [376, 172] width 5 height 5
radio input "true"
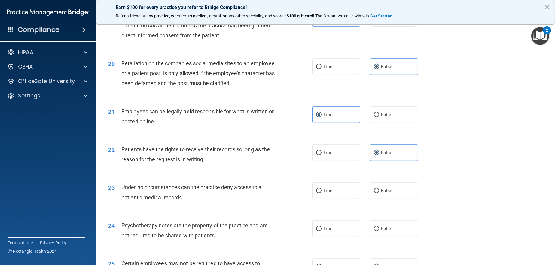
scroll to position [961, 0]
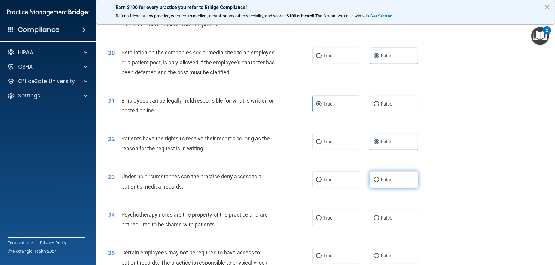
click at [392, 180] on label "False" at bounding box center [394, 179] width 48 height 17
click at [379, 180] on input "False" at bounding box center [376, 180] width 5 height 5
radio input "true"
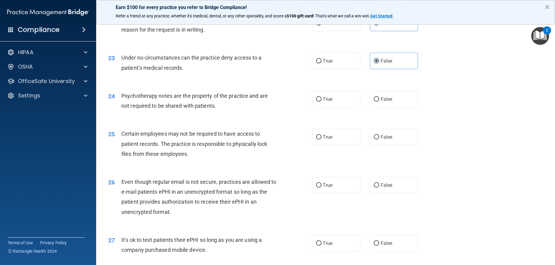
scroll to position [1081, 0]
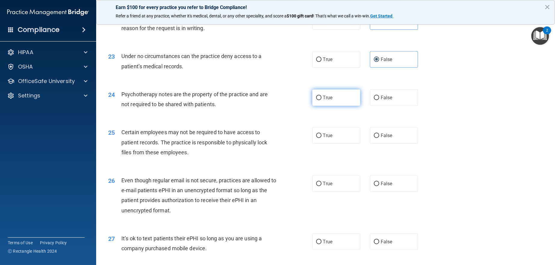
click at [336, 98] on label "True" at bounding box center [336, 97] width 48 height 17
click at [321, 98] on input "True" at bounding box center [318, 98] width 5 height 5
radio input "true"
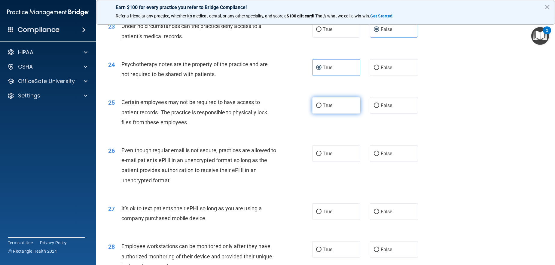
click at [327, 100] on label "True" at bounding box center [336, 105] width 48 height 17
click at [321, 103] on input "True" at bounding box center [318, 105] width 5 height 5
radio input "true"
click at [328, 158] on label "True" at bounding box center [336, 153] width 48 height 17
click at [321, 156] on input "True" at bounding box center [318, 153] width 5 height 5
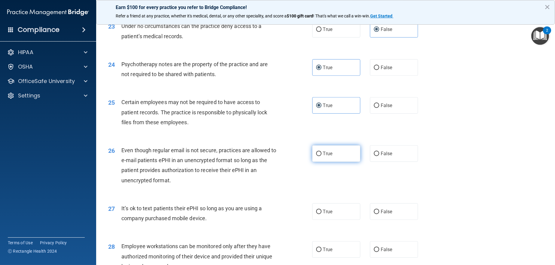
radio input "true"
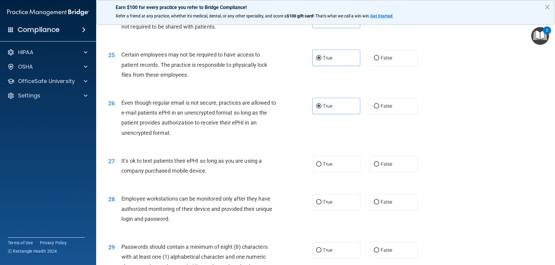
scroll to position [1172, 0]
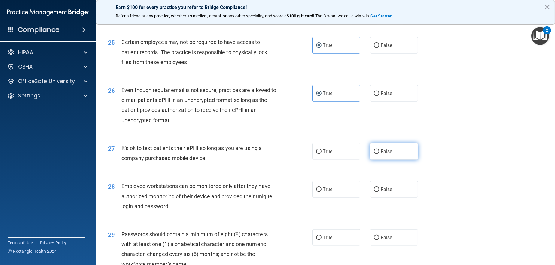
click at [400, 150] on label "False" at bounding box center [394, 151] width 48 height 17
click at [379, 150] on input "False" at bounding box center [376, 151] width 5 height 5
radio input "true"
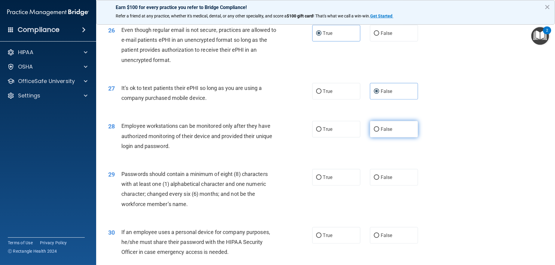
click at [385, 136] on label "False" at bounding box center [394, 129] width 48 height 17
click at [379, 132] on input "False" at bounding box center [376, 129] width 5 height 5
radio input "true"
click at [338, 173] on label "True" at bounding box center [336, 177] width 48 height 17
click at [321, 175] on input "True" at bounding box center [318, 177] width 5 height 5
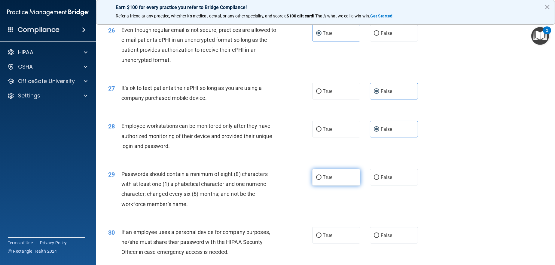
radio input "true"
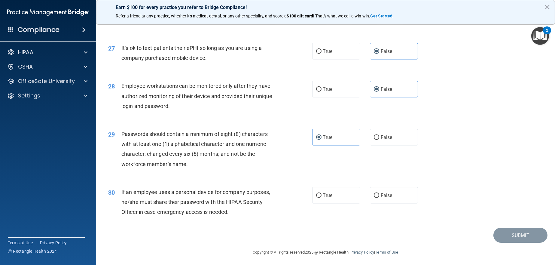
scroll to position [1273, 0]
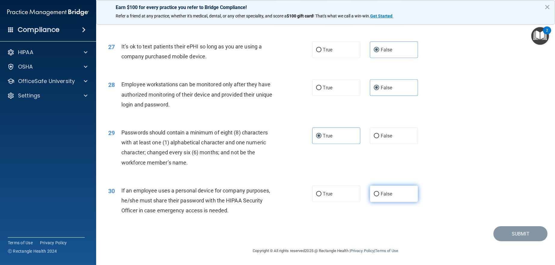
click at [392, 193] on label "False" at bounding box center [394, 193] width 48 height 17
click at [379, 193] on input "False" at bounding box center [376, 194] width 5 height 5
radio input "true"
click at [516, 236] on button "Submit" at bounding box center [520, 233] width 54 height 15
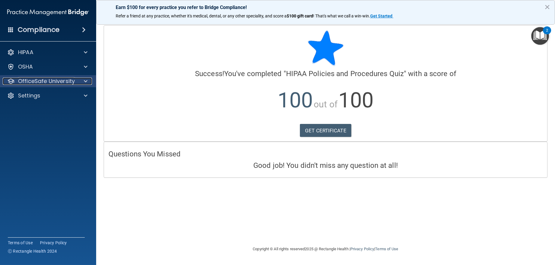
click at [44, 80] on p "OfficeSafe University" at bounding box center [46, 81] width 57 height 7
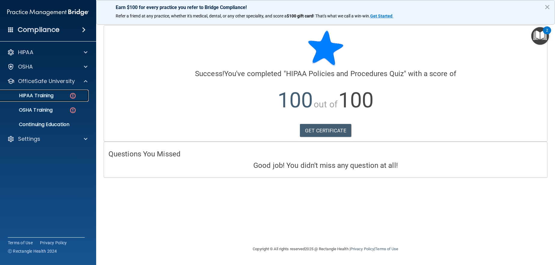
click at [47, 99] on link "HIPAA Training" at bounding box center [41, 96] width 95 height 12
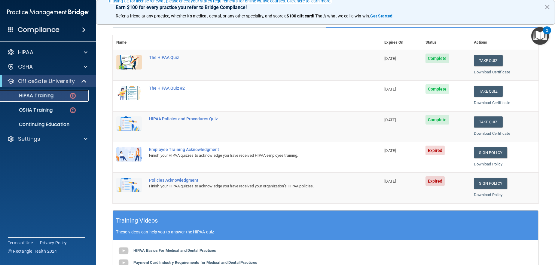
scroll to position [60, 0]
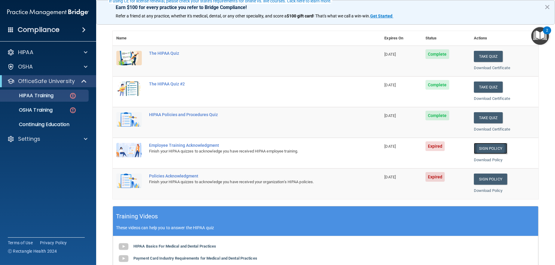
click at [497, 146] on link "Sign Policy" at bounding box center [490, 148] width 33 height 11
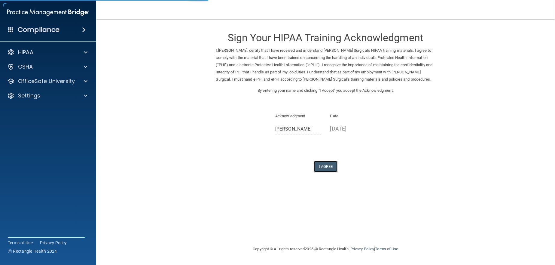
click at [326, 169] on button "I Agree" at bounding box center [326, 166] width 24 height 11
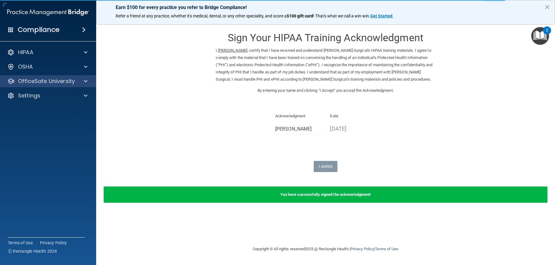
click at [47, 75] on div "OfficeSafe University" at bounding box center [48, 81] width 96 height 12
click at [49, 83] on p "OfficeSafe University" at bounding box center [46, 81] width 57 height 7
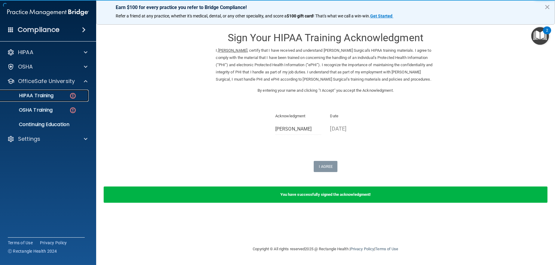
click at [47, 97] on p "HIPAA Training" at bounding box center [29, 96] width 50 height 6
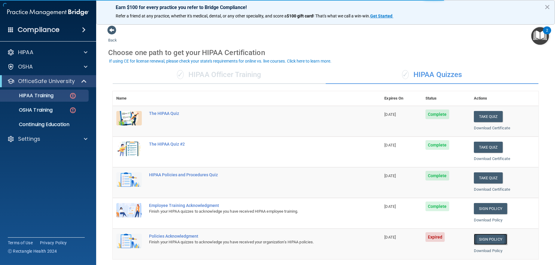
click at [482, 237] on link "Sign Policy" at bounding box center [490, 238] width 33 height 11
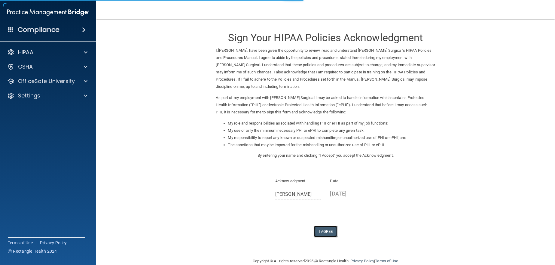
click at [324, 233] on button "I Agree" at bounding box center [326, 231] width 24 height 11
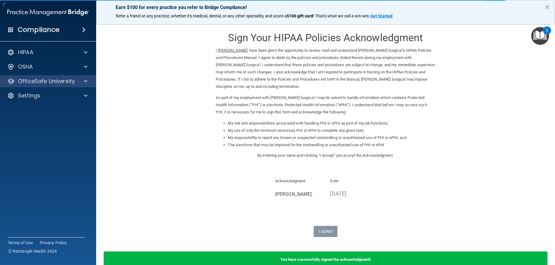
click at [51, 76] on div "OfficeSafe University" at bounding box center [48, 81] width 96 height 12
click at [51, 84] on p "OfficeSafe University" at bounding box center [46, 81] width 57 height 7
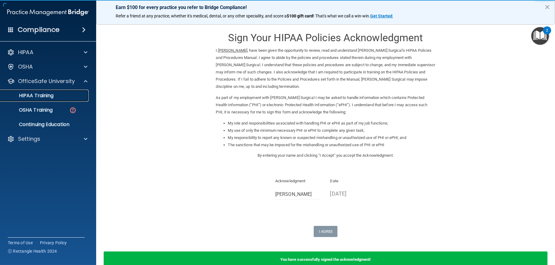
click at [50, 95] on p "HIPAA Training" at bounding box center [29, 96] width 50 height 6
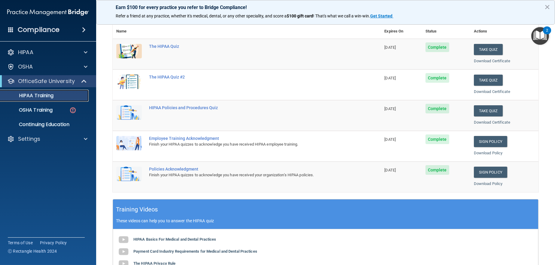
scroll to position [37, 0]
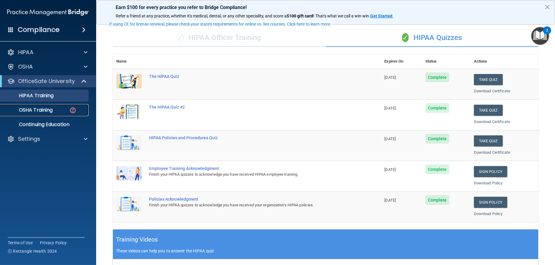
click at [37, 111] on p "OSHA Training" at bounding box center [28, 110] width 49 height 6
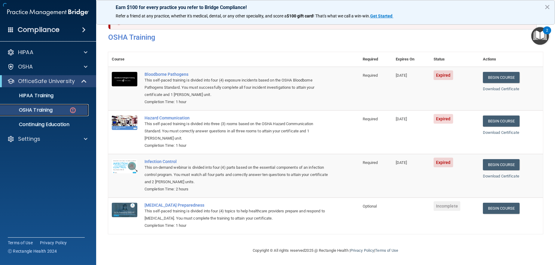
scroll to position [19, 0]
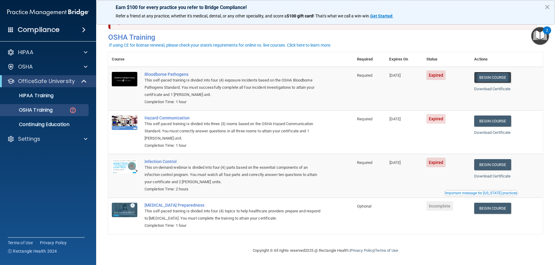
click at [490, 73] on link "Begin Course" at bounding box center [492, 77] width 37 height 11
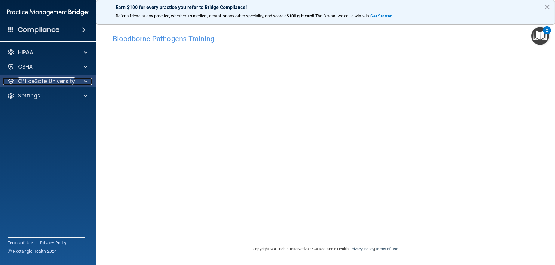
click at [65, 81] on p "OfficeSafe University" at bounding box center [46, 81] width 57 height 7
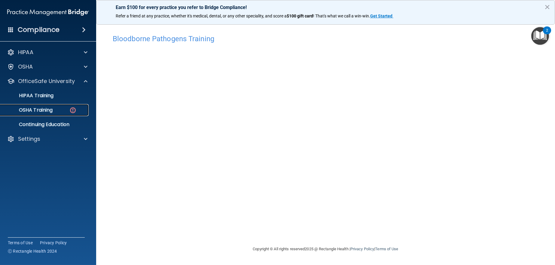
click at [53, 111] on p "OSHA Training" at bounding box center [28, 110] width 49 height 6
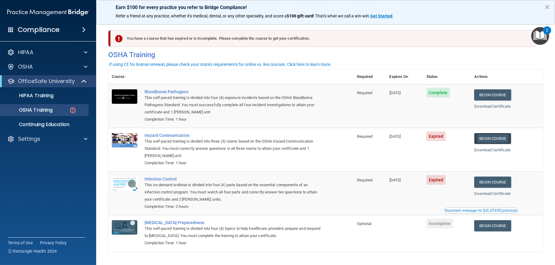
click at [492, 141] on link "Begin Course" at bounding box center [492, 138] width 37 height 11
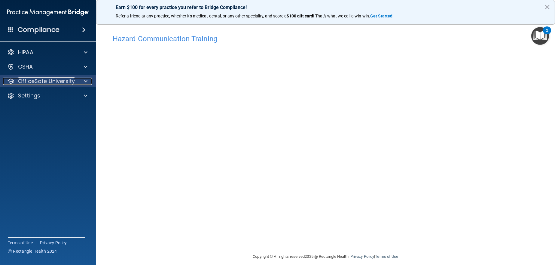
click at [47, 79] on p "OfficeSafe University" at bounding box center [46, 81] width 57 height 7
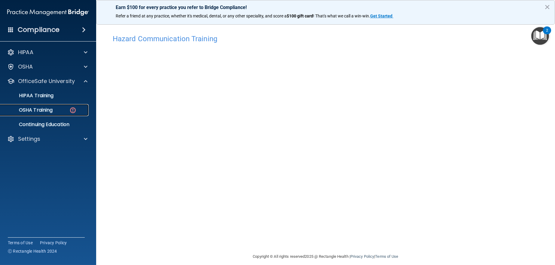
click at [39, 111] on p "OSHA Training" at bounding box center [28, 110] width 49 height 6
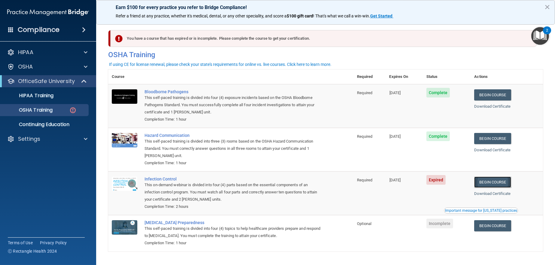
click at [493, 182] on link "Begin Course" at bounding box center [492, 181] width 37 height 11
click at [39, 110] on p "OSHA Training" at bounding box center [28, 110] width 49 height 6
click at [39, 98] on p "HIPAA Training" at bounding box center [29, 96] width 50 height 6
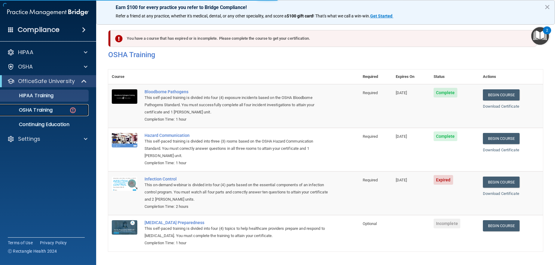
click at [43, 108] on p "OSHA Training" at bounding box center [28, 110] width 49 height 6
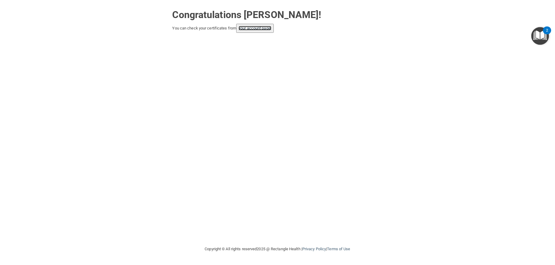
click at [266, 27] on link "your account page!" at bounding box center [255, 28] width 33 height 5
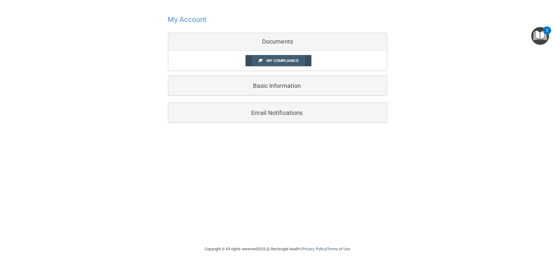
click at [279, 58] on span "My Compliance" at bounding box center [282, 60] width 32 height 5
